Goal: Complete application form

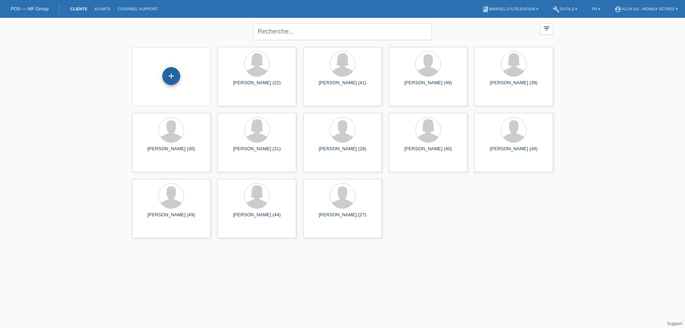
click at [172, 79] on div "+" at bounding box center [171, 76] width 18 height 18
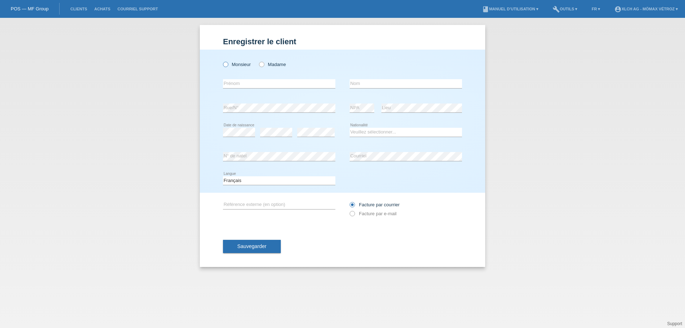
click at [222, 61] on icon at bounding box center [222, 61] width 0 height 0
click at [224, 64] on input "Monsieur" at bounding box center [225, 64] width 5 height 5
radio input "true"
click at [237, 82] on input "text" at bounding box center [279, 83] width 112 height 9
type input "[PERSON_NAME]"
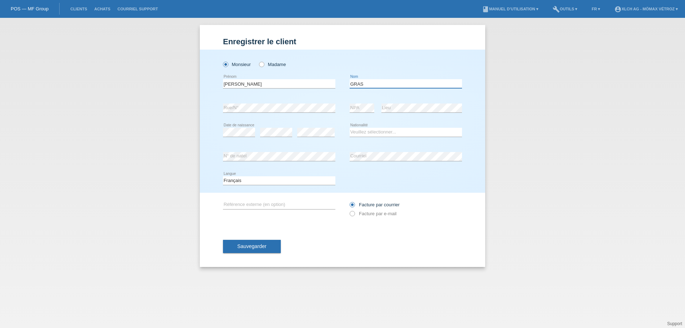
type input "GRAS"
click at [376, 132] on select "Veuillez sélectionner... Suisse Allemagne Autriche Liechtenstein ------------ A…" at bounding box center [406, 132] width 112 height 9
select select "FR"
click at [350, 128] on select "Veuillez sélectionner... Suisse Allemagne Autriche Liechtenstein ------------ A…" at bounding box center [406, 132] width 112 height 9
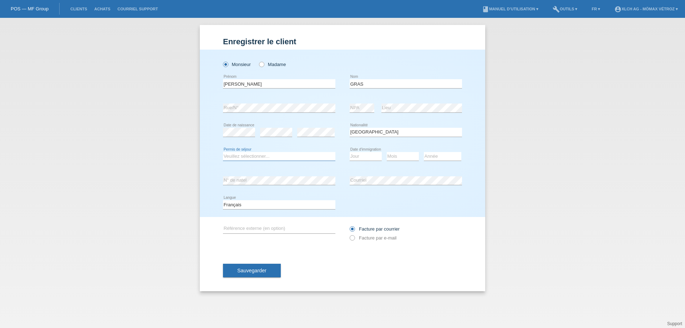
click at [272, 155] on select "Veuillez sélectionner... C B B - Statut de réfugié Autre" at bounding box center [279, 156] width 112 height 9
select select "B"
click at [223, 152] on select "Veuillez sélectionner... C B B - Statut de réfugié Autre" at bounding box center [279, 156] width 112 height 9
click at [244, 274] on button "Sauvegarder" at bounding box center [252, 271] width 58 height 14
click at [368, 157] on select "Jour 01 02 03 04 05 06 07 08 09 10 11" at bounding box center [366, 156] width 32 height 9
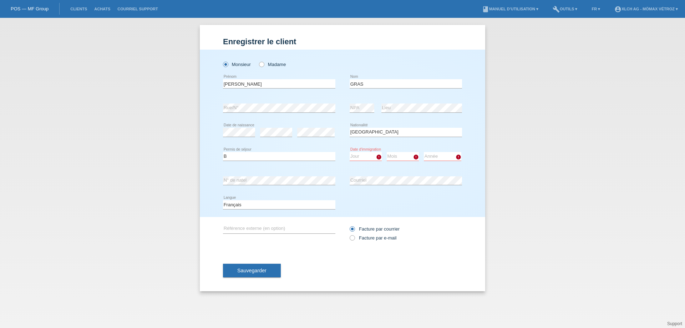
click at [368, 157] on select "Jour 01 02 03 04 05 06 07 08 09 10 11" at bounding box center [366, 156] width 32 height 9
click at [371, 156] on select "Jour 01 02 03 04 05 06 07 08 09 10 11" at bounding box center [366, 156] width 32 height 9
click at [350, 152] on select "Jour 01 02 03 04 05 06 07 08 09 10 11" at bounding box center [366, 156] width 32 height 9
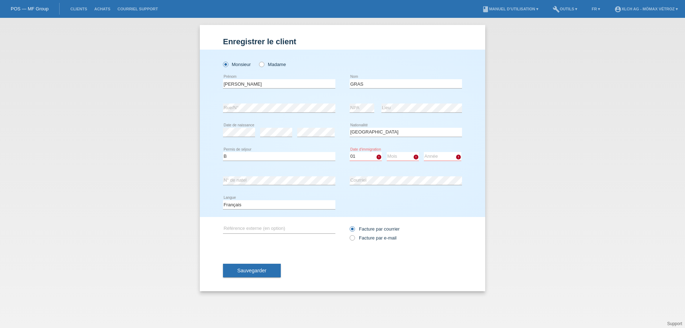
click at [399, 157] on select "Mois 01 02 03 04 05 06 07 08 09 10 11" at bounding box center [403, 156] width 32 height 9
click at [362, 158] on select "Jour 01 02 03 04 05 06 07 08 09 10 11" at bounding box center [366, 156] width 32 height 9
select select "07"
click at [350, 152] on select "Jour 01 02 03 04 05 06 07 08 09 10 11" at bounding box center [366, 156] width 32 height 9
click at [397, 158] on select "Mois 01 02 03 04 05 06 07 08 09 10 11" at bounding box center [403, 156] width 32 height 9
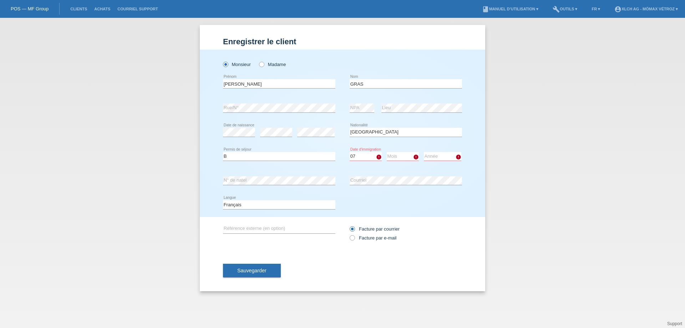
select select "01"
click at [387, 152] on select "Mois 01 02 03 04 05 06 07 08 09 10 11" at bounding box center [403, 156] width 32 height 9
click at [436, 159] on select "Année 2025 2024 2023 2022 2021 2020 2019 2018 2017 2016 2015 2014 2013 2012 201…" at bounding box center [442, 156] width 37 height 9
select select "2025"
click at [424, 152] on select "Année 2025 2024 2023 2022 2021 2020 2019 2018 2017 2016 2015 2014 2013 2012 201…" at bounding box center [442, 156] width 37 height 9
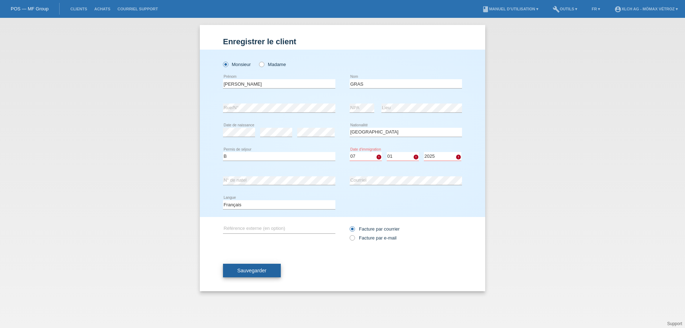
click at [270, 269] on button "Sauvegarder" at bounding box center [252, 271] width 58 height 14
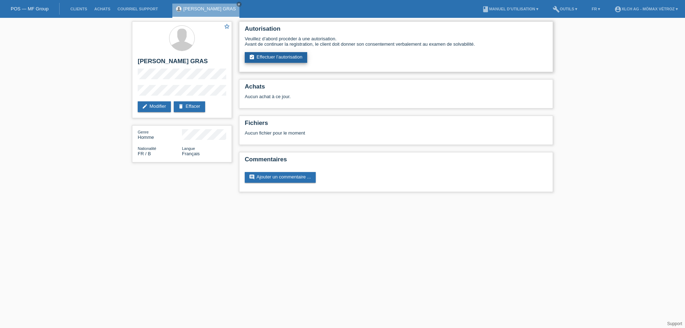
click at [271, 59] on link "assignment_turned_in Effectuer l’autorisation" at bounding box center [276, 57] width 62 height 11
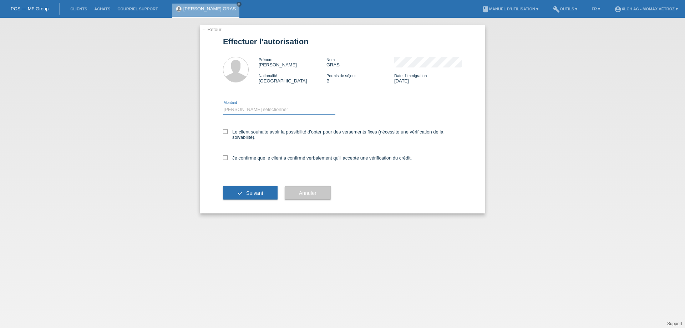
click at [265, 113] on select "Veuillez sélectionner CHF 1.00 - CHF 499.00 CHF 500.00 - CHF 1'999.00 CHF 2'000…" at bounding box center [279, 109] width 112 height 9
select select "2"
click at [223, 105] on select "Veuillez sélectionner CHF 1.00 - CHF 499.00 CHF 500.00 - CHF 1'999.00 CHF 2'000…" at bounding box center [279, 109] width 112 height 9
click at [223, 134] on label "Le client souhaite avoir la possibilité d'opter pour des versements fixes (néce…" at bounding box center [342, 134] width 239 height 11
click at [223, 134] on input "Le client souhaite avoir la possibilité d'opter pour des versements fixes (néce…" at bounding box center [225, 131] width 5 height 5
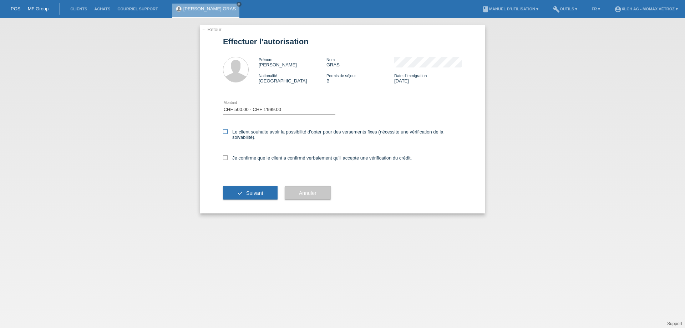
checkbox input "true"
click at [219, 153] on div "← Retour Effectuer l’autorisation Prénom HEDY Nom GRAS Nationalité France Permi…" at bounding box center [343, 119] width 286 height 188
click at [227, 158] on icon at bounding box center [225, 157] width 5 height 5
click at [227, 158] on input "Je confirme que le client a confirmé verbalement qu'il accepte une vérification…" at bounding box center [225, 157] width 5 height 5
checkbox input "true"
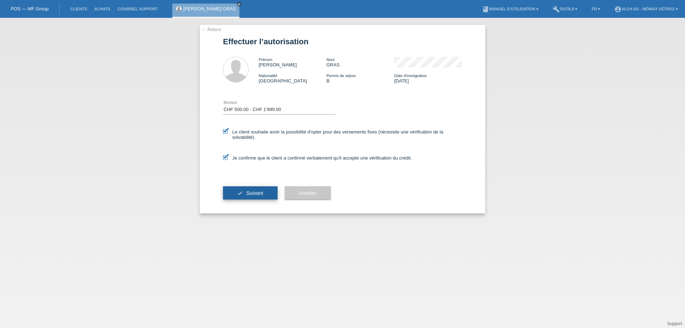
click at [241, 193] on button "check Suivant" at bounding box center [250, 193] width 55 height 14
